Goal: Check status: Check status

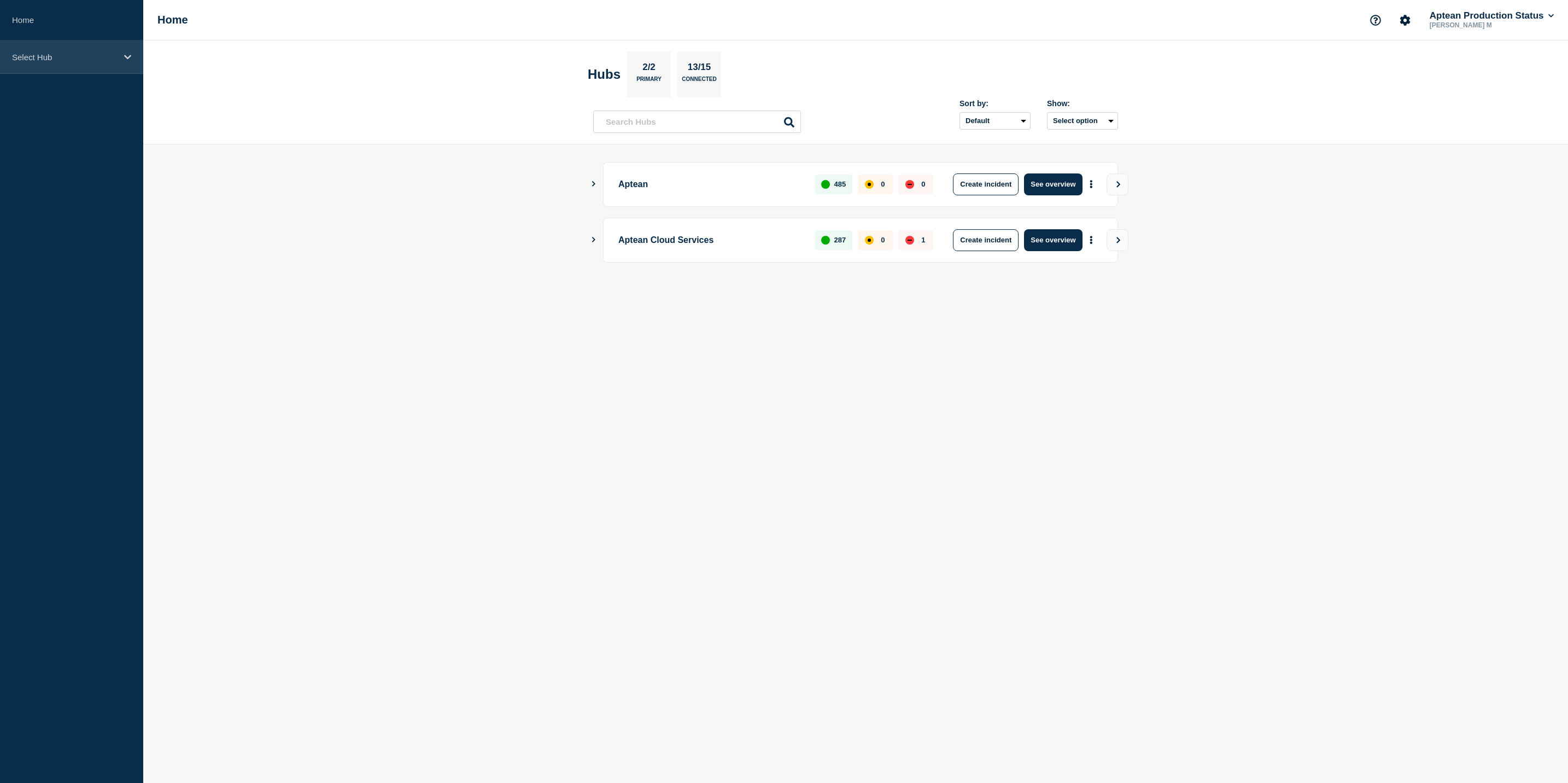
drag, startPoint x: 24, startPoint y: 65, endPoint x: 30, endPoint y: 71, distance: 8.5
click at [24, 65] on div "Select Hub" at bounding box center [71, 57] width 144 height 33
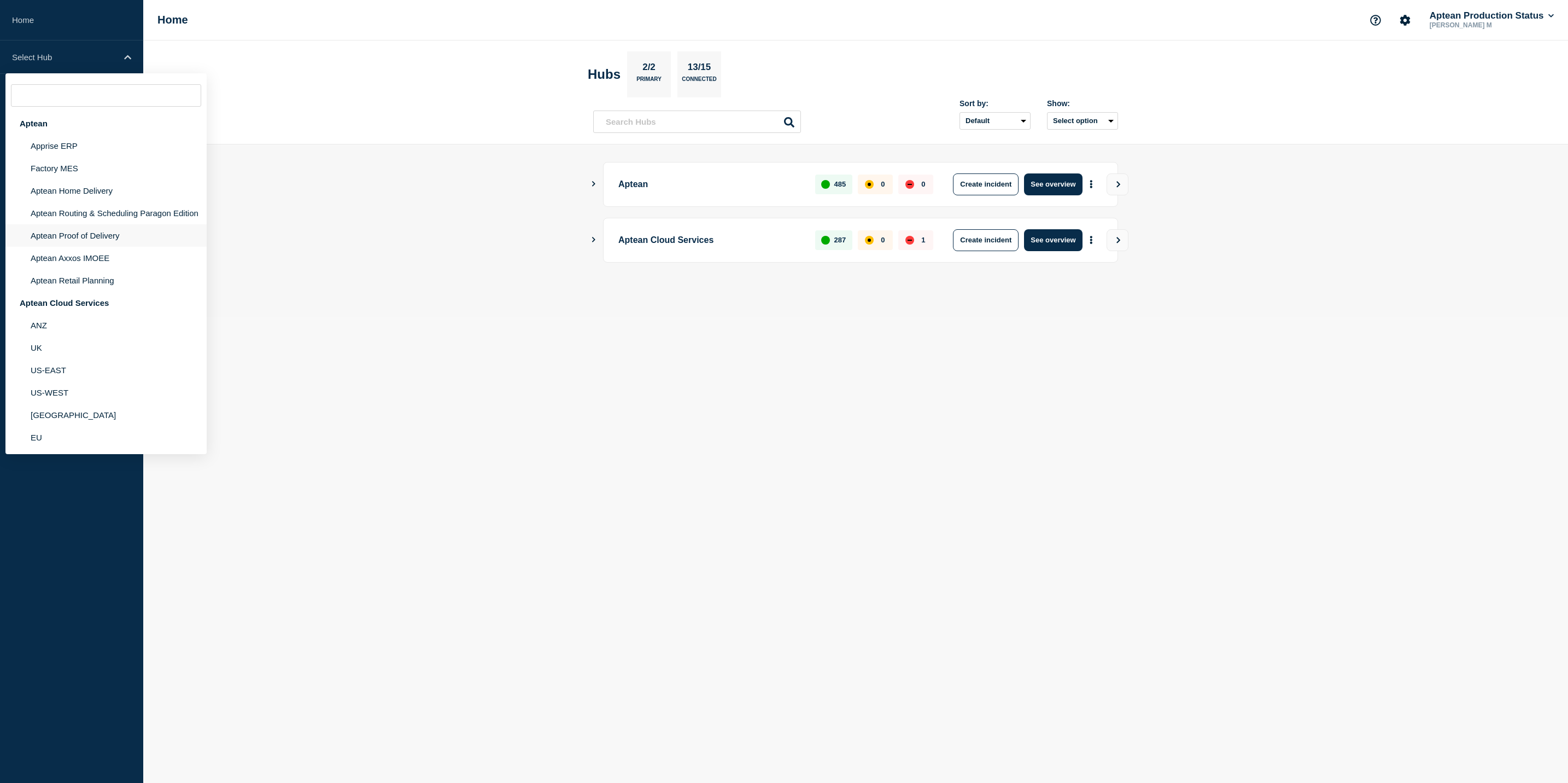
click at [141, 241] on li "Aptean Proof of Delivery" at bounding box center [106, 235] width 202 height 22
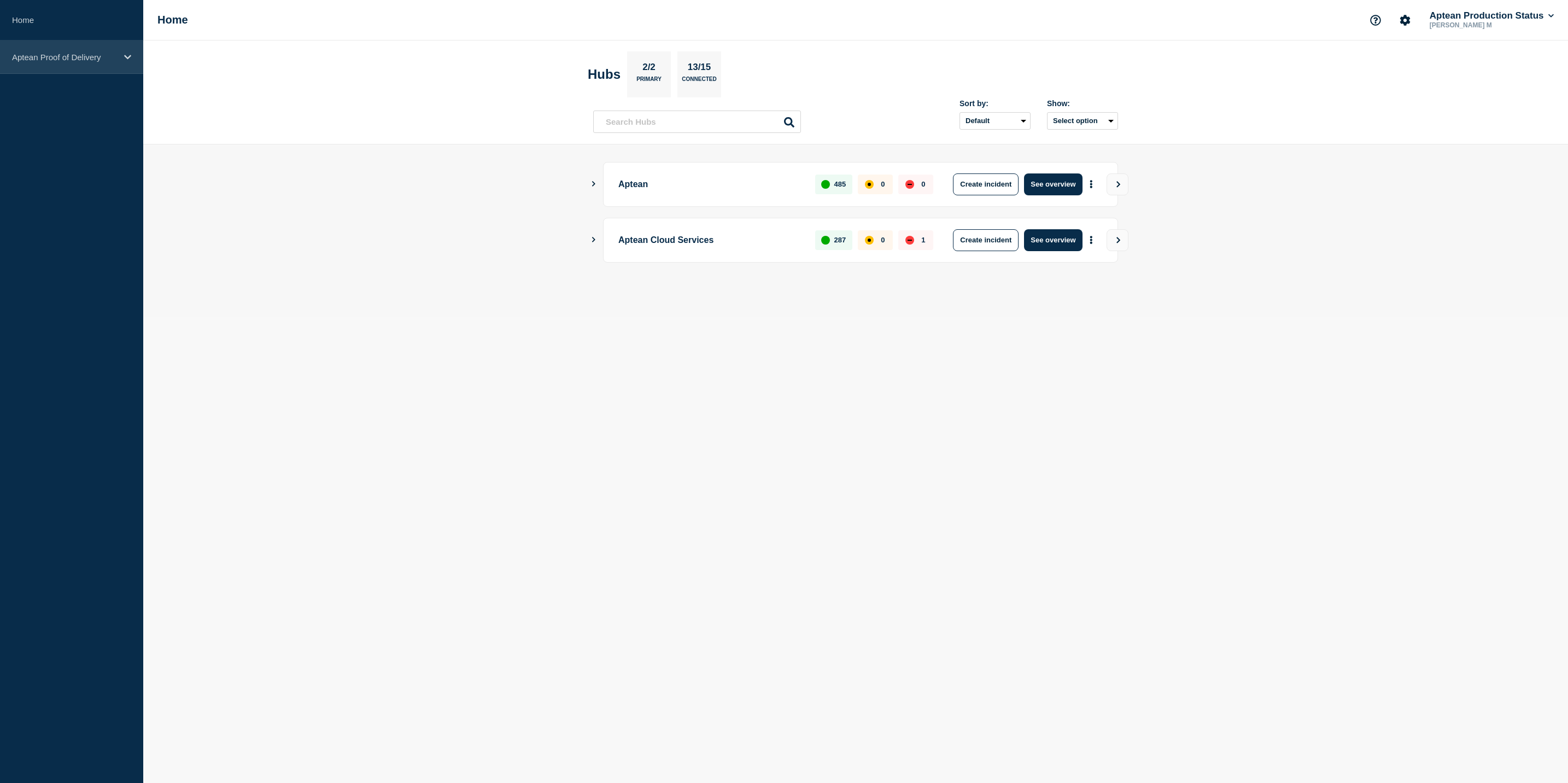
click at [122, 58] on div "Aptean Proof of Delivery" at bounding box center [71, 57] width 144 height 33
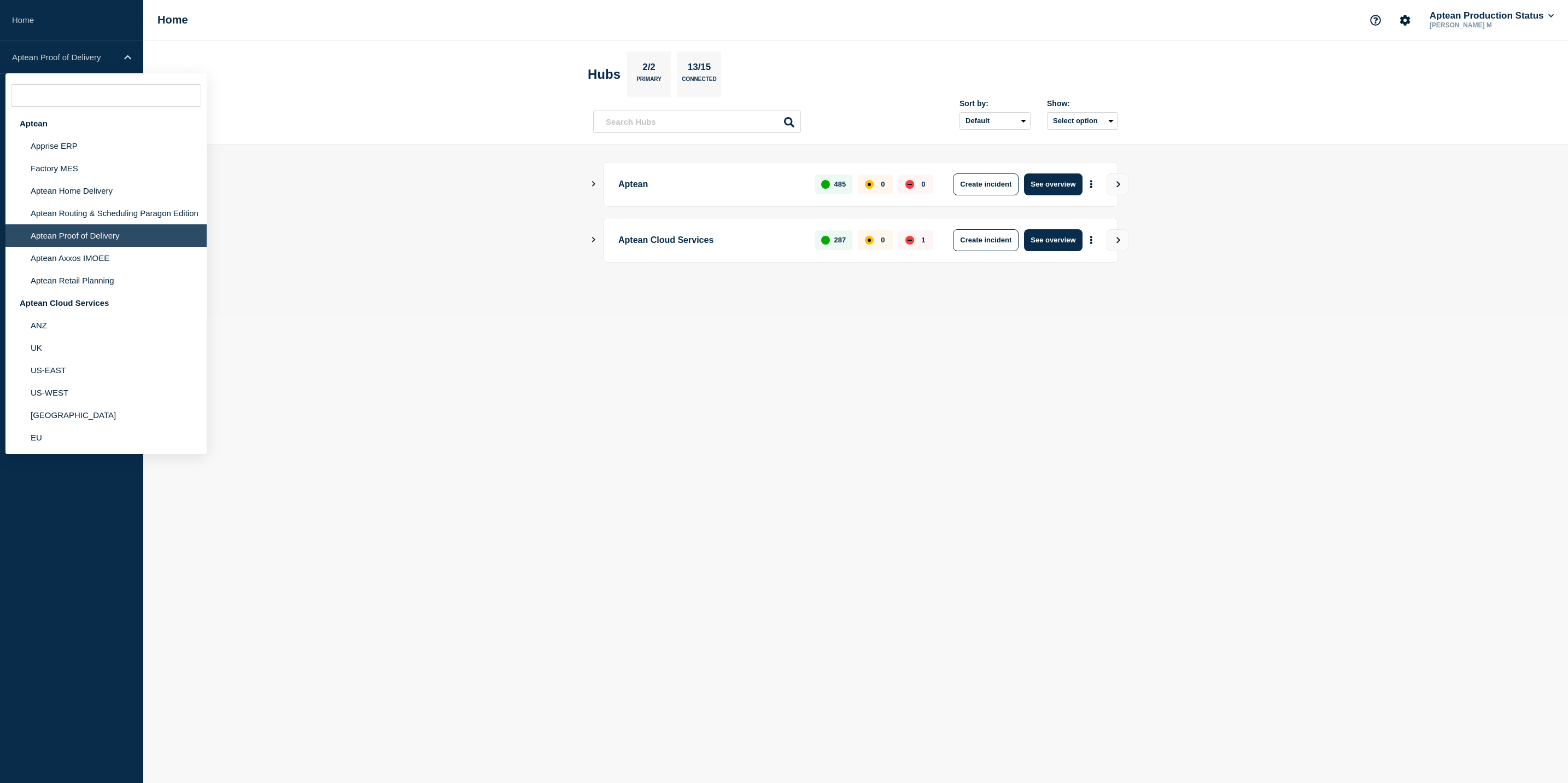
click at [409, 228] on main "Aptean 485 0 0 Create incident See overview Aptean Cloud Services 287 0 1 Creat…" at bounding box center [856, 231] width 1425 height 173
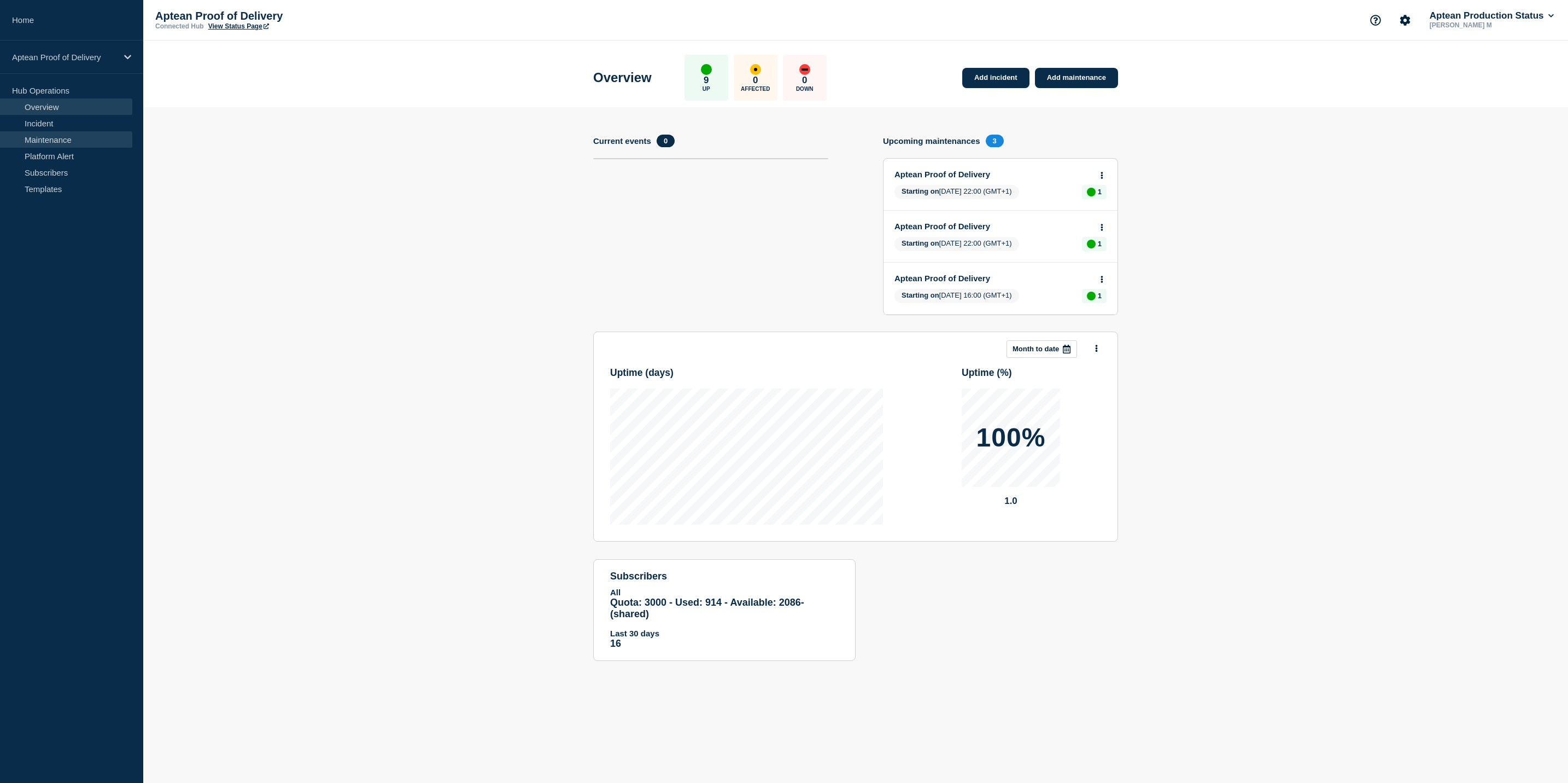
click at [90, 138] on link "Maintenance" at bounding box center [66, 139] width 132 height 16
click at [59, 136] on link "Maintenance" at bounding box center [66, 139] width 132 height 16
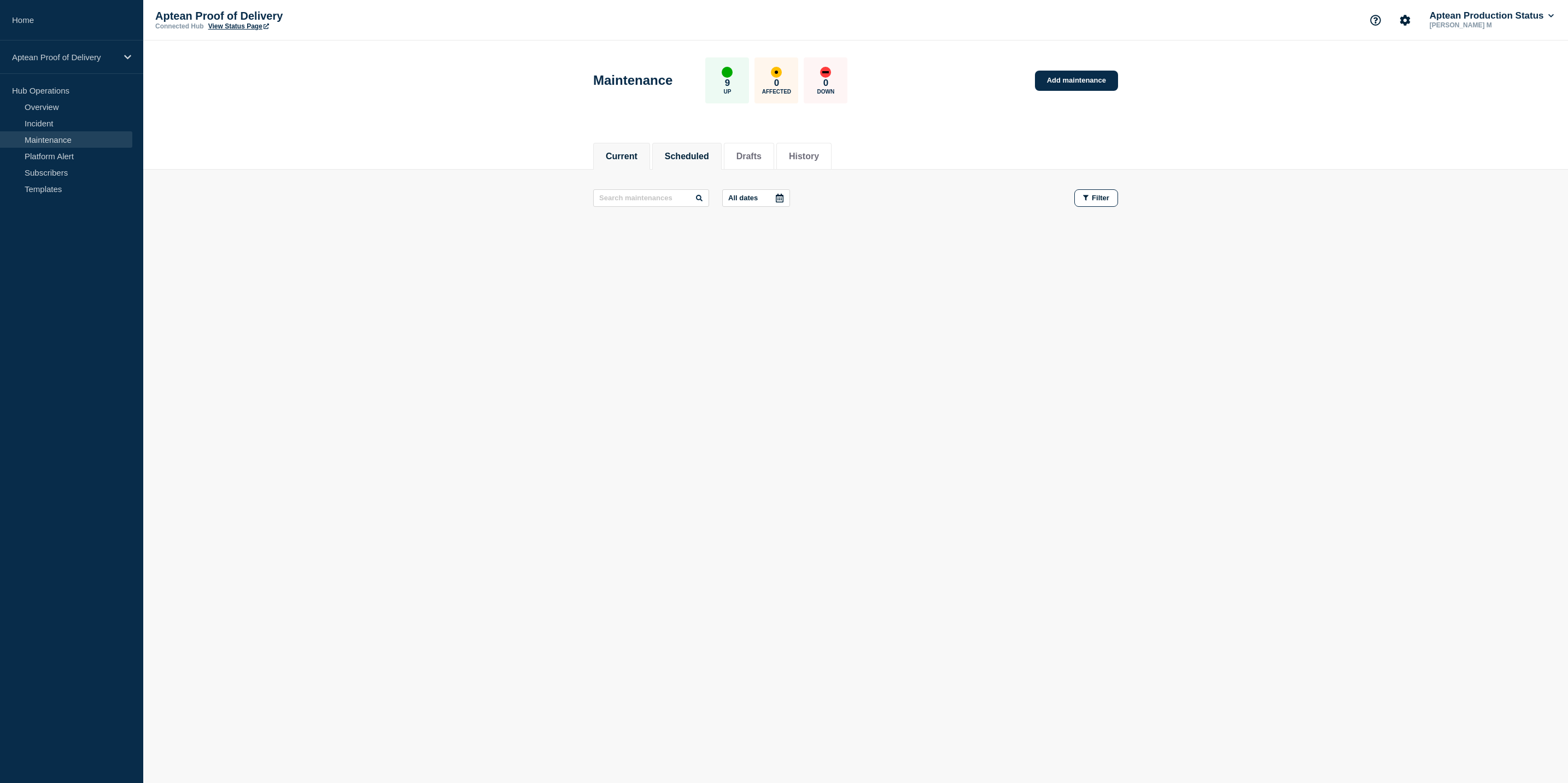
click at [697, 155] on button "Scheduled" at bounding box center [687, 156] width 45 height 10
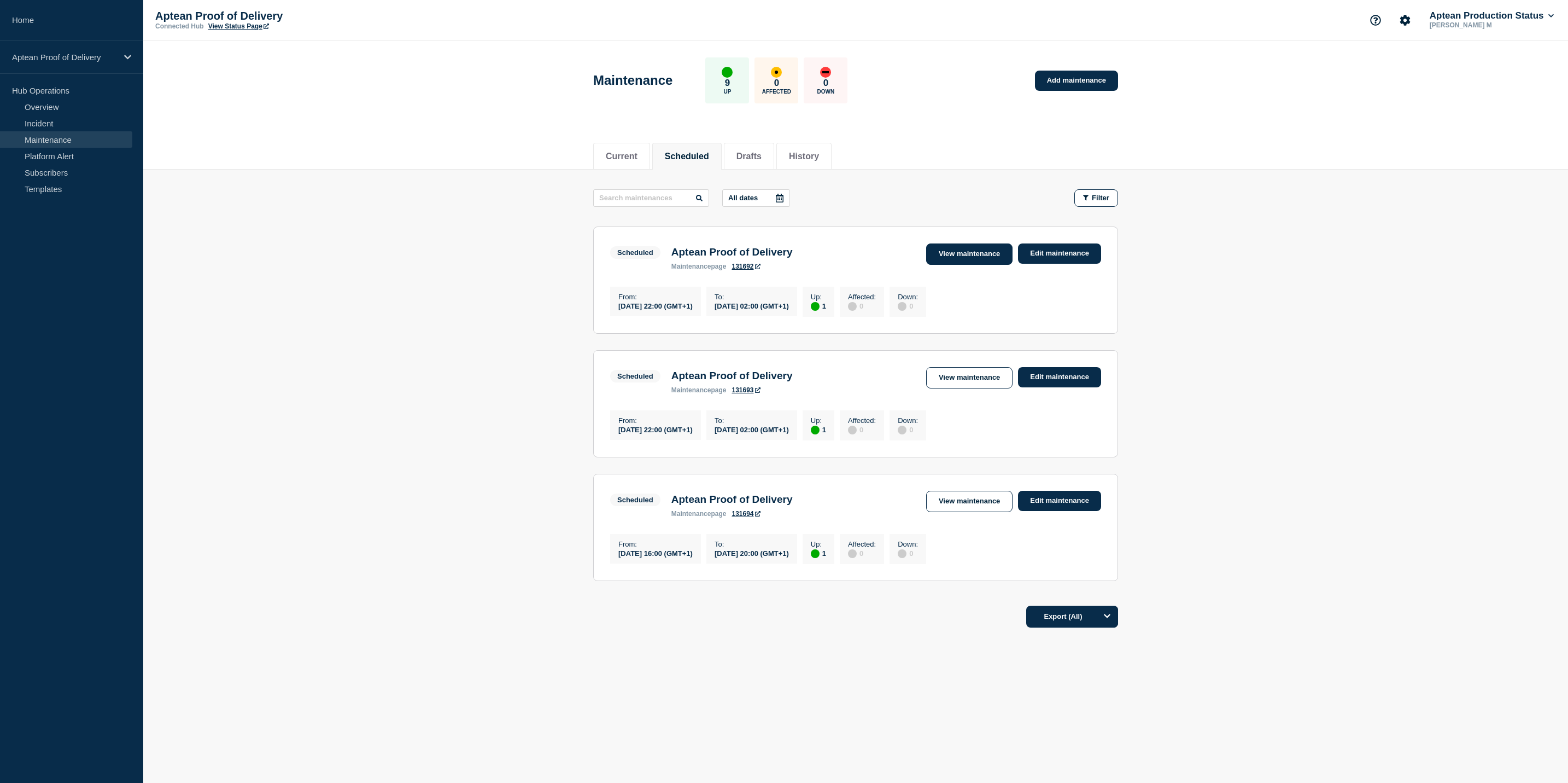
click at [971, 259] on link "View maintenance" at bounding box center [969, 254] width 86 height 22
click at [977, 249] on link "View maintenance" at bounding box center [969, 254] width 86 height 22
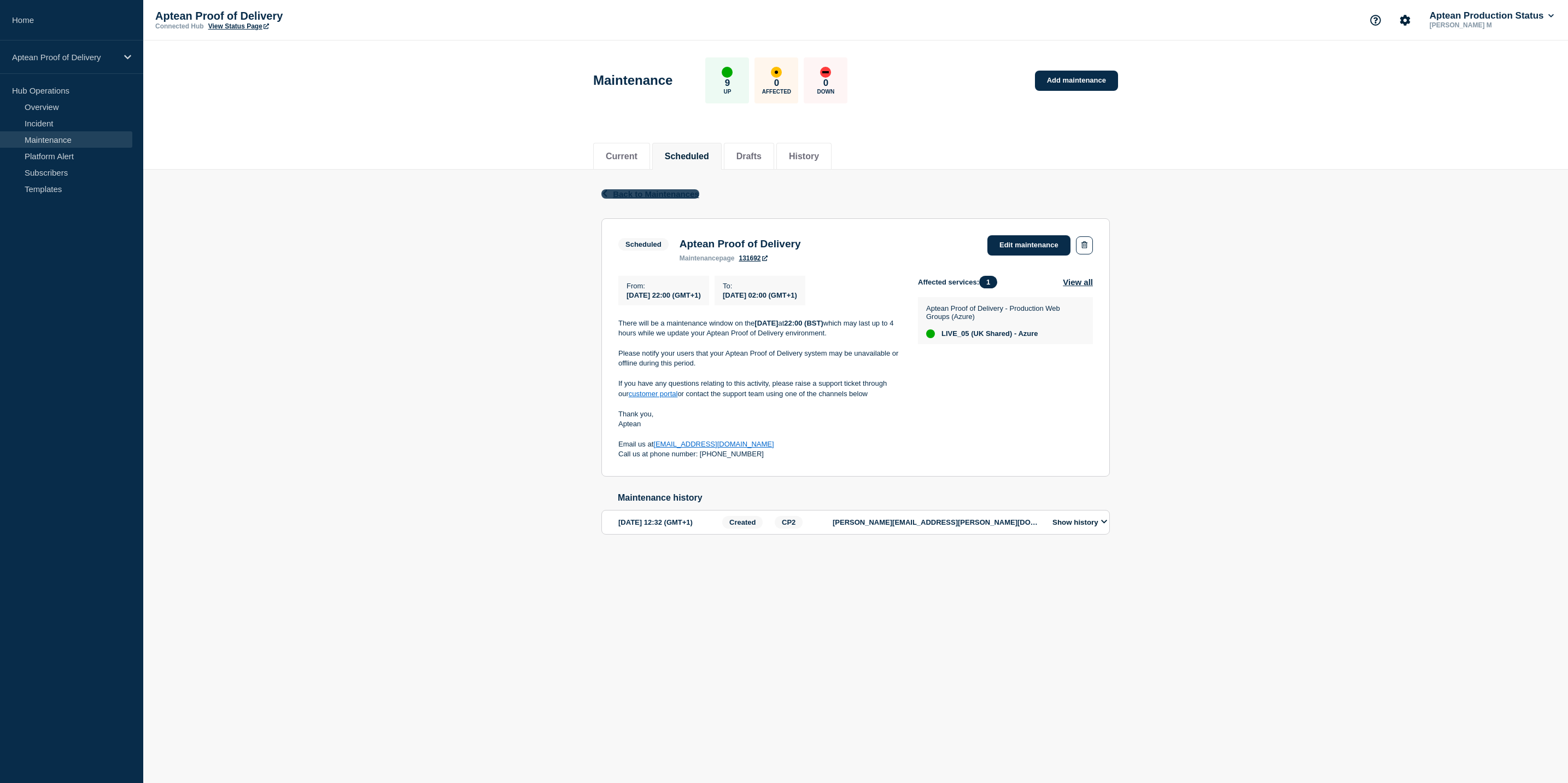
click at [650, 195] on span "Back to Maintenances" at bounding box center [656, 194] width 86 height 9
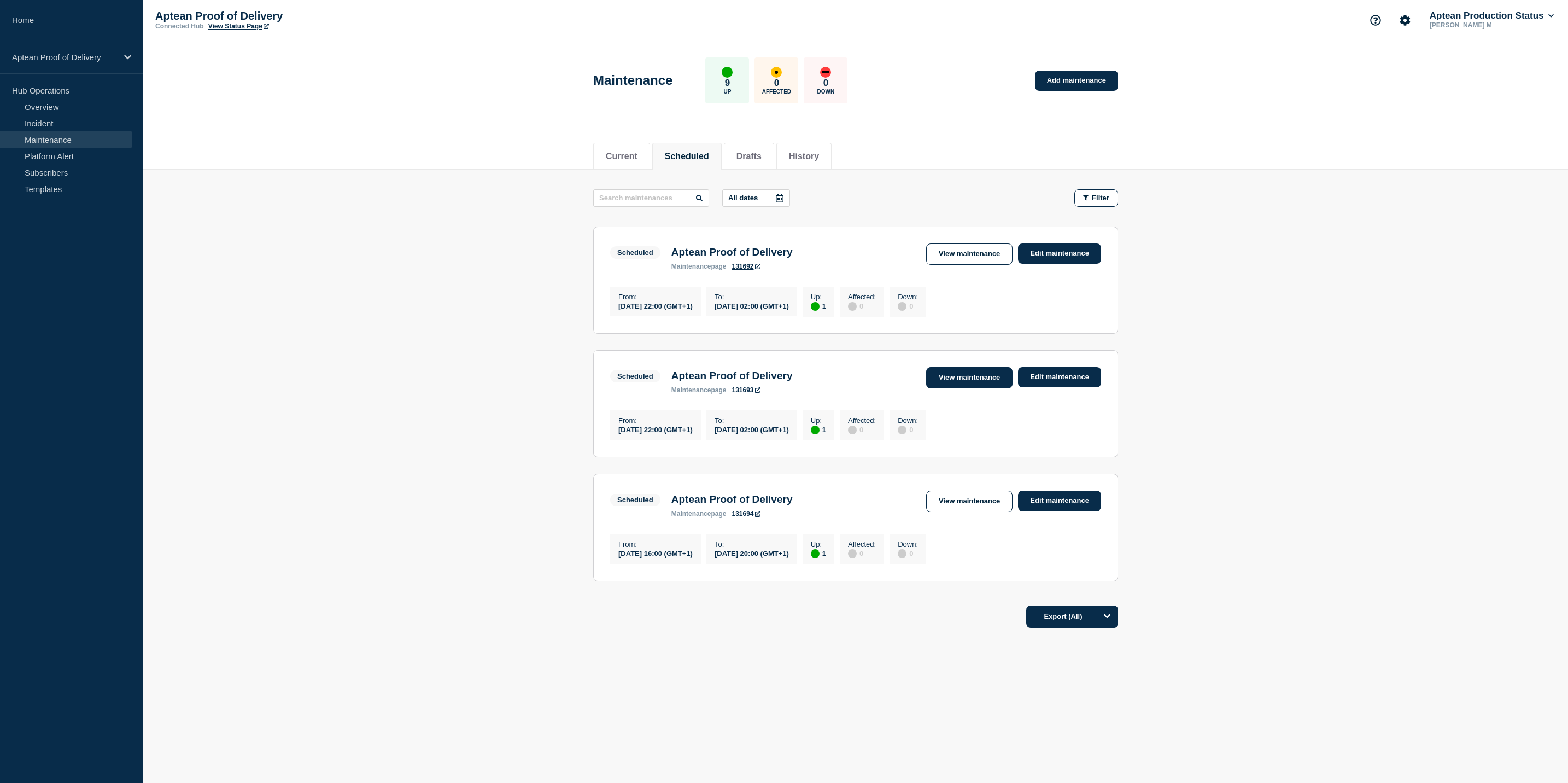
click at [963, 389] on link "View maintenance" at bounding box center [969, 377] width 86 height 22
